Goal: Navigation & Orientation: Go to known website

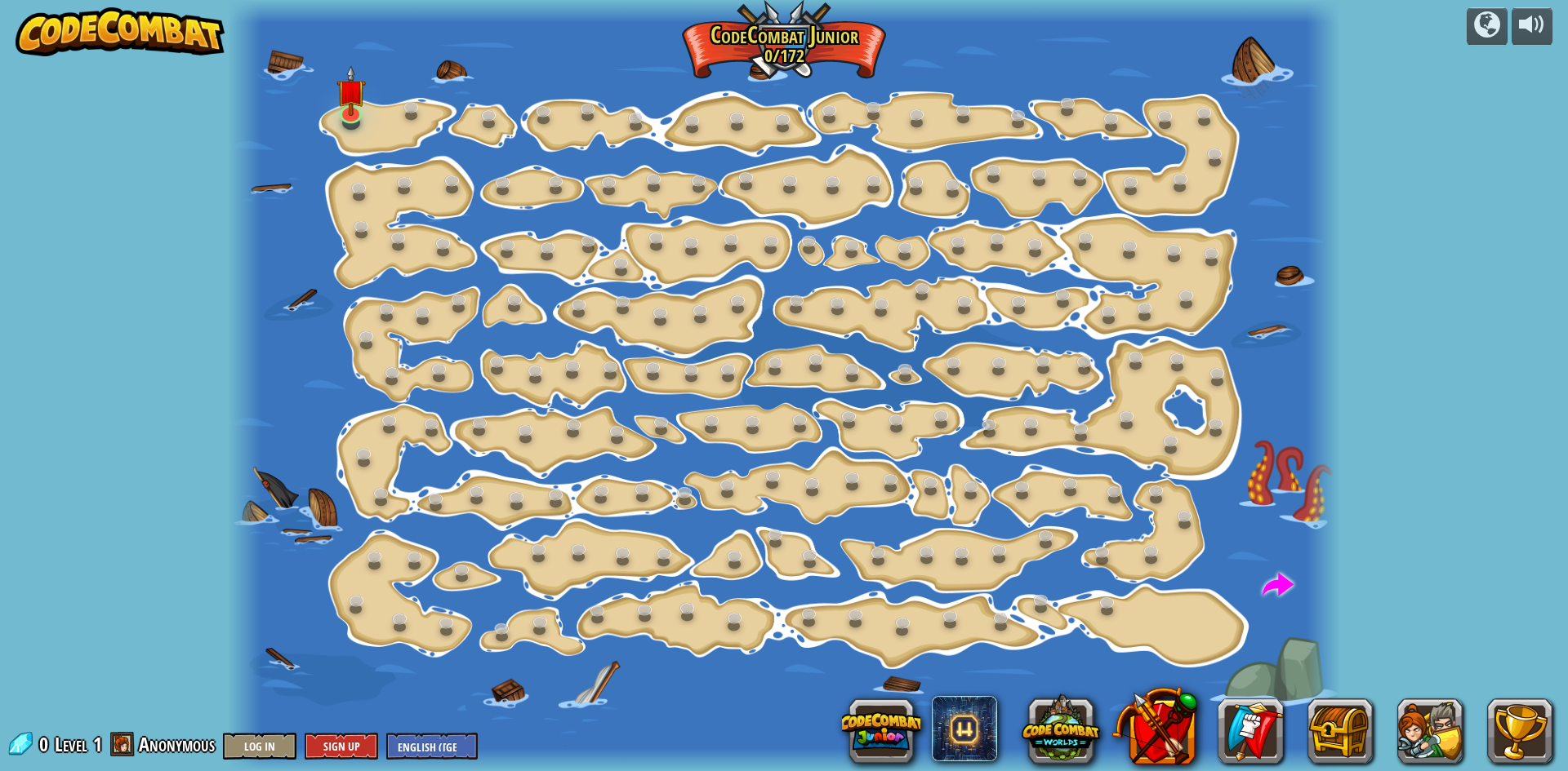
click at [121, 37] on img at bounding box center [120, 31] width 209 height 49
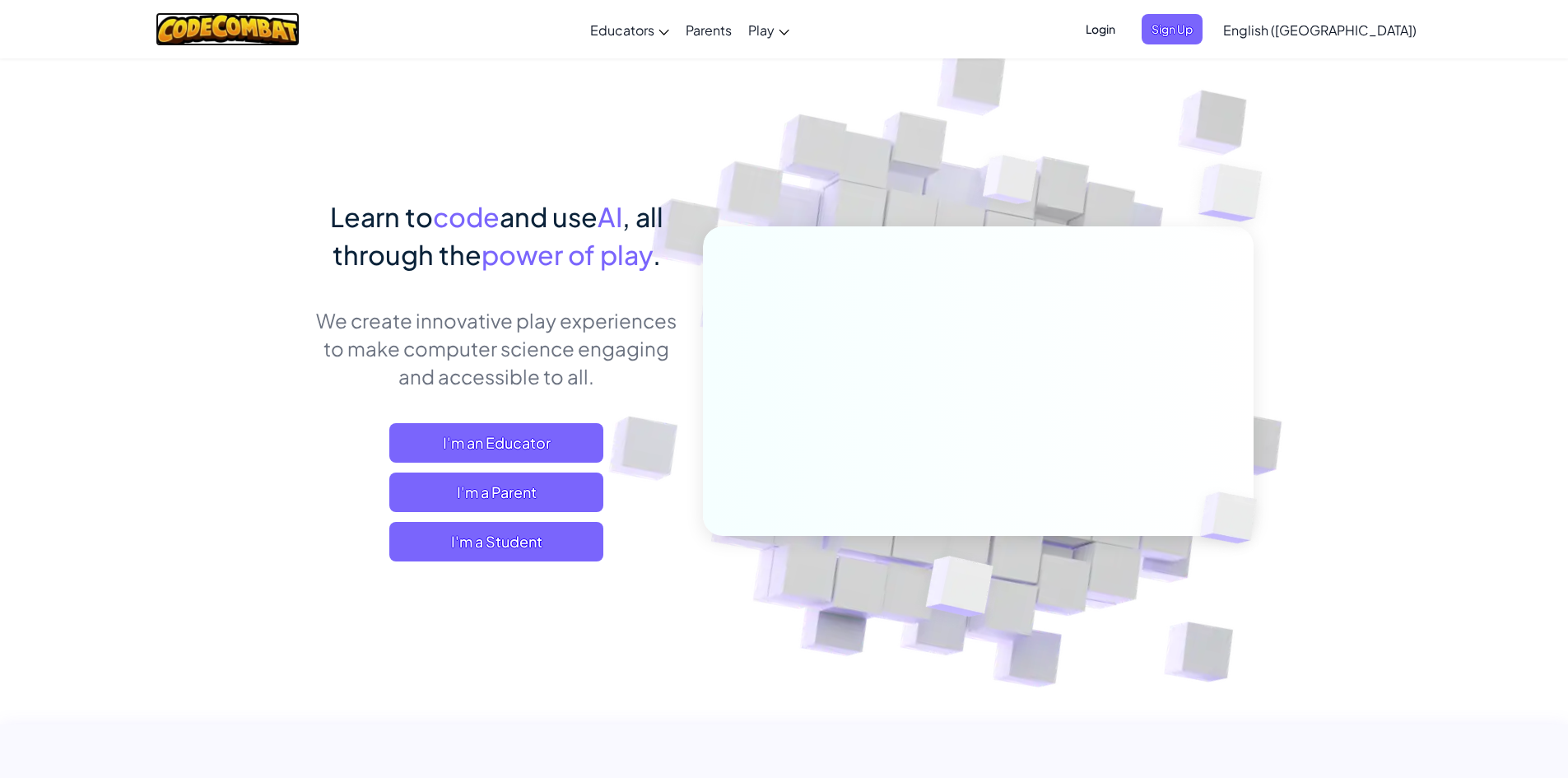
click at [300, 20] on img at bounding box center [228, 29] width 144 height 33
click at [297, 22] on img at bounding box center [228, 29] width 144 height 33
